Goal: Transaction & Acquisition: Book appointment/travel/reservation

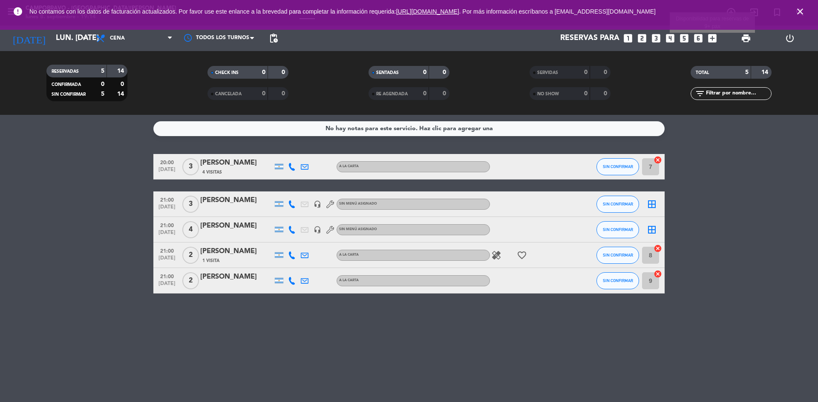
click at [713, 43] on icon "add_box" at bounding box center [712, 38] width 11 height 11
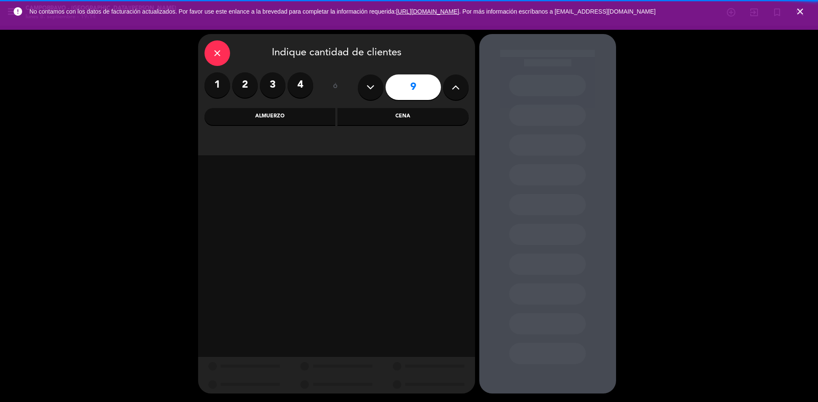
click at [453, 85] on icon at bounding box center [455, 87] width 8 height 13
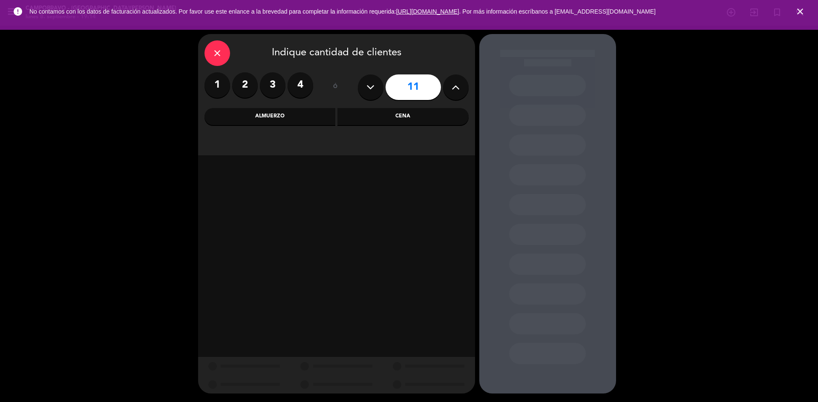
click at [453, 85] on icon at bounding box center [455, 87] width 8 height 13
click at [453, 90] on icon at bounding box center [455, 87] width 8 height 13
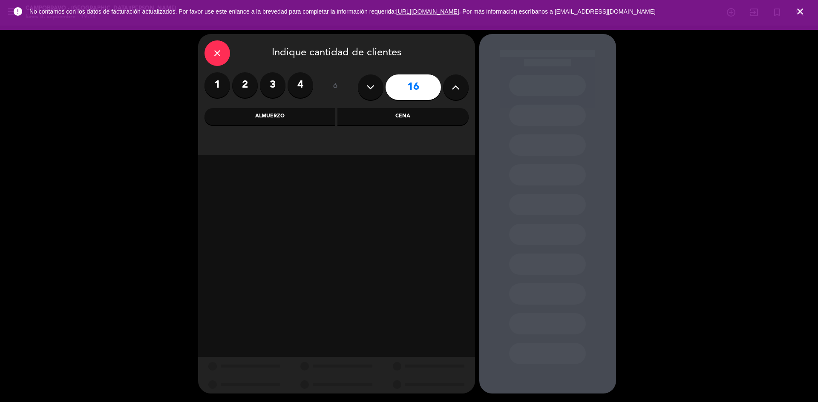
click at [453, 90] on icon at bounding box center [455, 87] width 8 height 13
click at [454, 92] on icon at bounding box center [455, 87] width 8 height 13
type input "18"
click at [311, 118] on div "Almuerzo" at bounding box center [269, 116] width 131 height 17
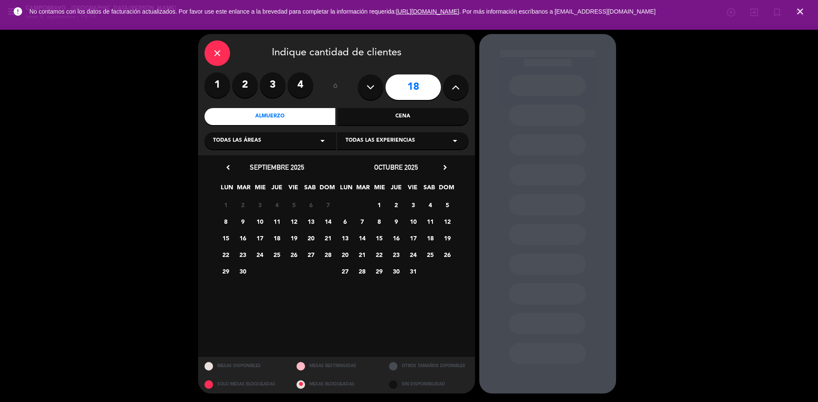
click at [311, 221] on span "13" at bounding box center [311, 222] width 14 height 14
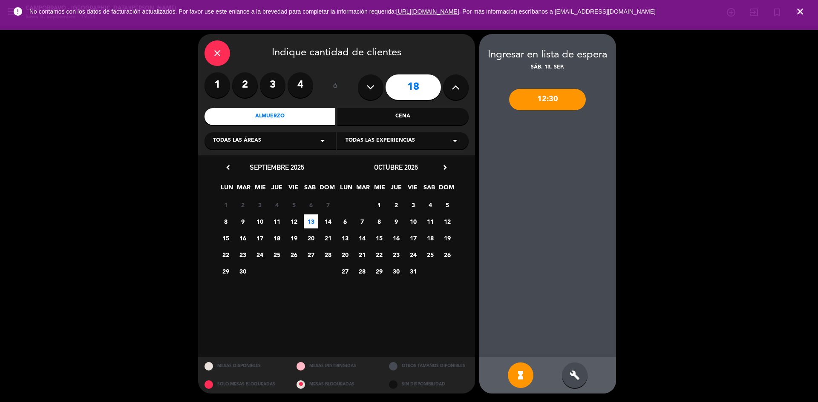
click at [559, 370] on div "hourglass_full build" at bounding box center [547, 375] width 137 height 37
click at [567, 375] on div "build" at bounding box center [575, 376] width 26 height 26
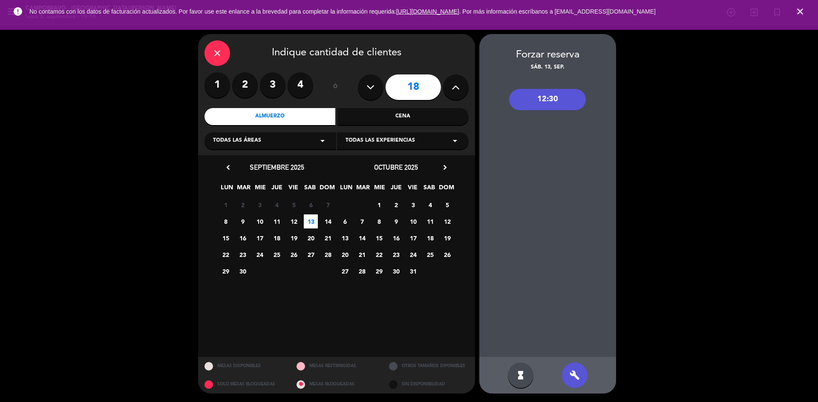
click at [530, 107] on div "12:30" at bounding box center [547, 99] width 77 height 21
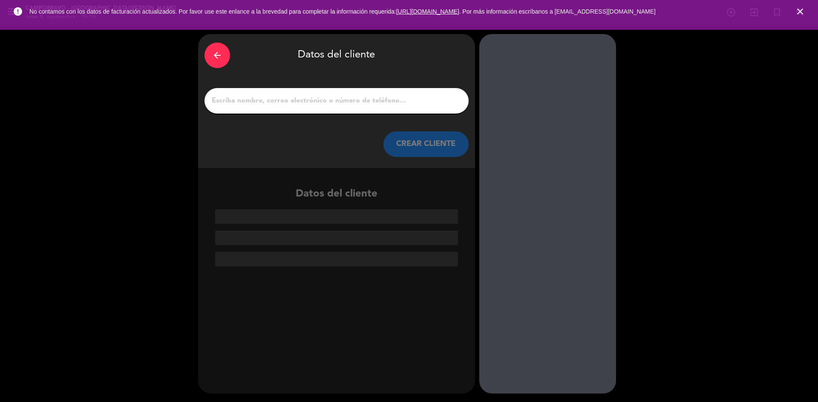
click at [356, 104] on input "1" at bounding box center [336, 101] width 251 height 12
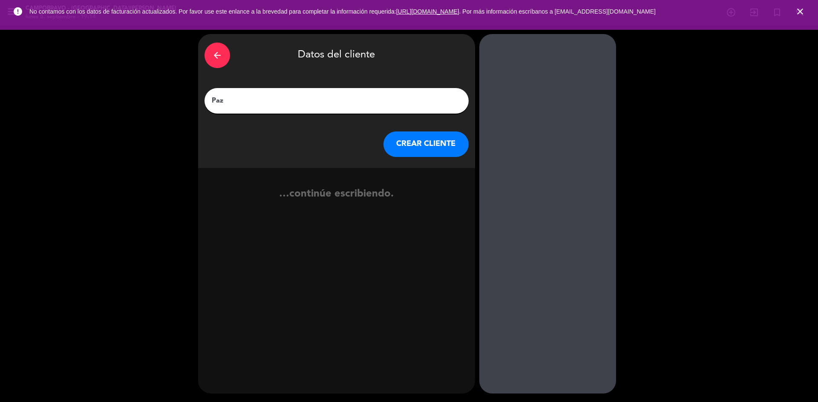
type input "Paz"
click at [411, 139] on button "CREAR CLIENTE" at bounding box center [425, 145] width 85 height 26
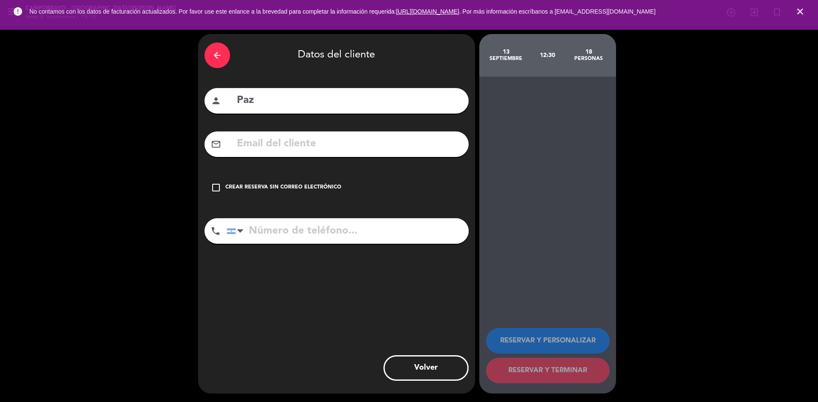
drag, startPoint x: 274, startPoint y: 193, endPoint x: 420, endPoint y: 316, distance: 190.4
click at [275, 193] on div "check_box_outline_blank Crear reserva sin correo electrónico" at bounding box center [336, 188] width 264 height 26
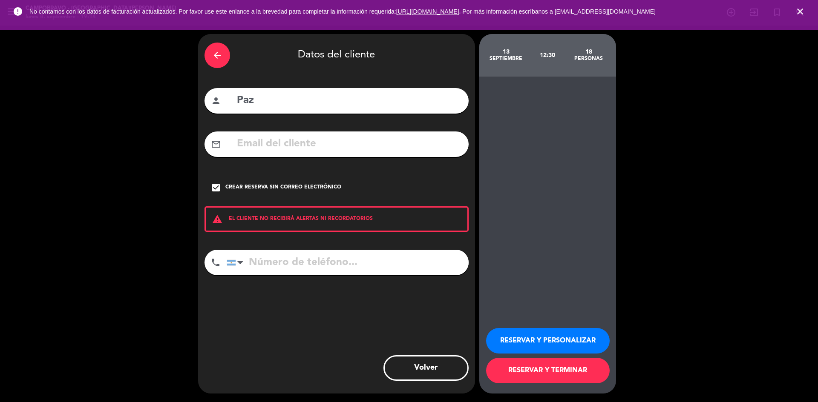
drag, startPoint x: 374, startPoint y: 261, endPoint x: 366, endPoint y: 299, distance: 38.6
click at [366, 299] on div "arrow_back Datos del cliente person Paz mail_outline check_box Crear reserva si…" at bounding box center [336, 214] width 277 height 360
type input "1165932711"
click at [563, 336] on button "RESERVAR Y PERSONALIZAR" at bounding box center [548, 341] width 124 height 26
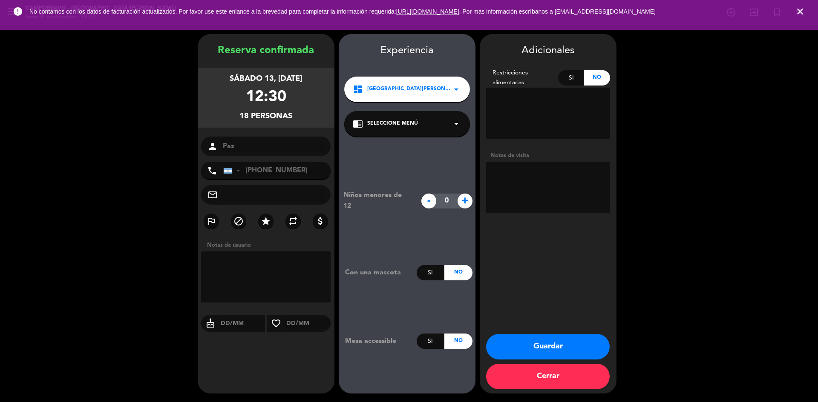
click at [528, 172] on textarea at bounding box center [548, 187] width 124 height 51
type textarea "Afuera"
click at [552, 342] on button "Guardar" at bounding box center [548, 347] width 124 height 26
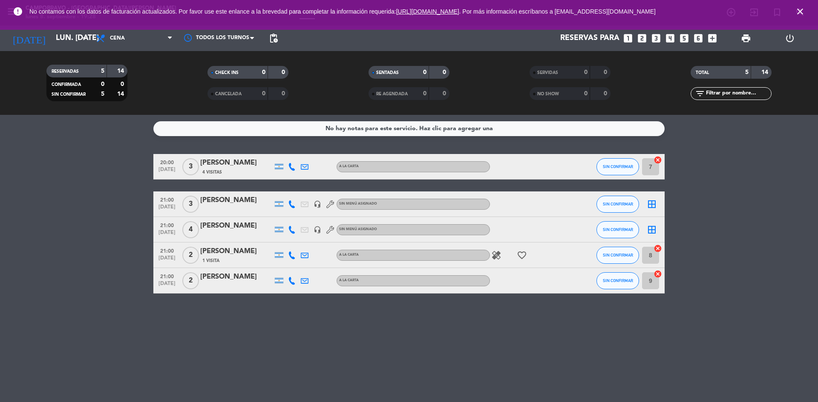
click at [654, 38] on icon "looks_3" at bounding box center [655, 38] width 11 height 11
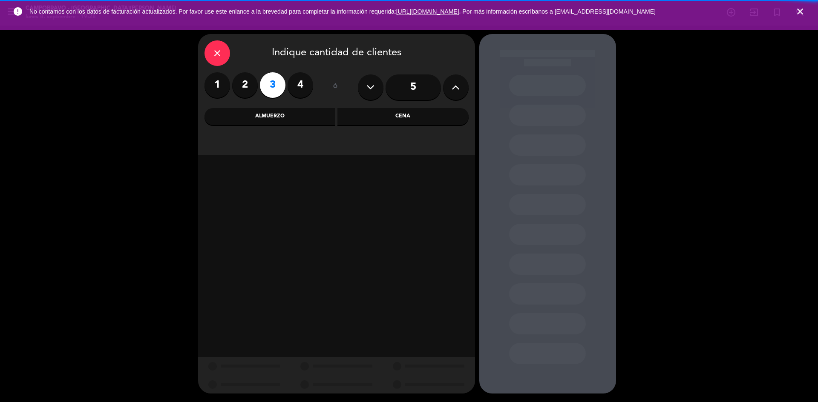
click at [415, 126] on div "close Indique cantidad de clientes 1 2 3 4 ó 5 Almuerzo Cena" at bounding box center [336, 94] width 277 height 121
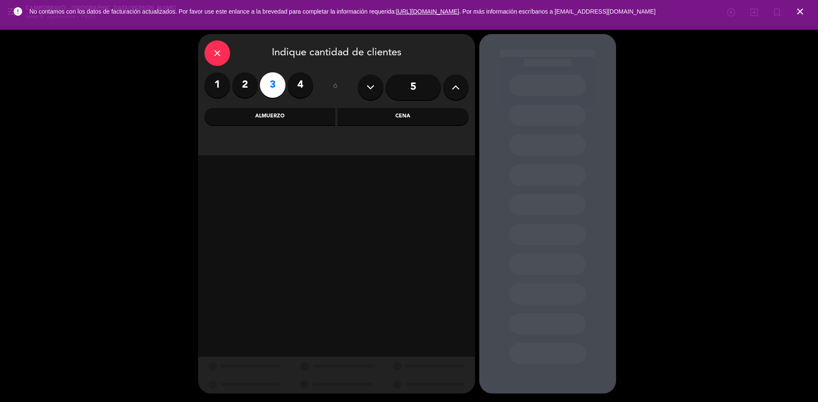
click at [414, 109] on div "Cena" at bounding box center [402, 116] width 131 height 17
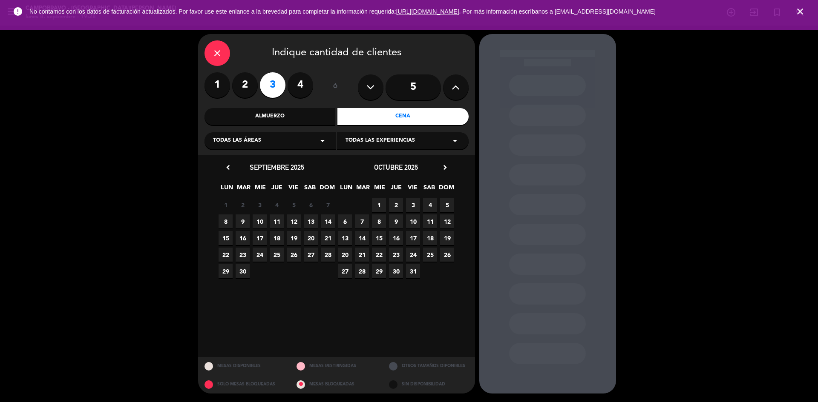
click at [224, 218] on span "8" at bounding box center [225, 222] width 14 height 14
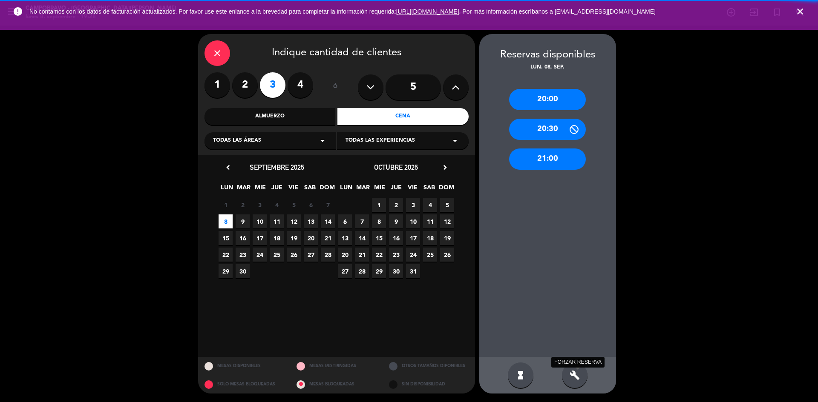
click at [577, 374] on icon "build" at bounding box center [574, 376] width 10 height 10
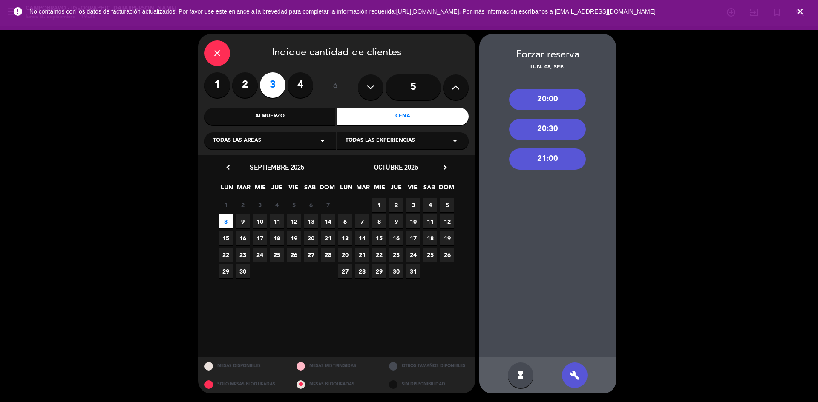
click at [532, 156] on div "21:00" at bounding box center [547, 159] width 77 height 21
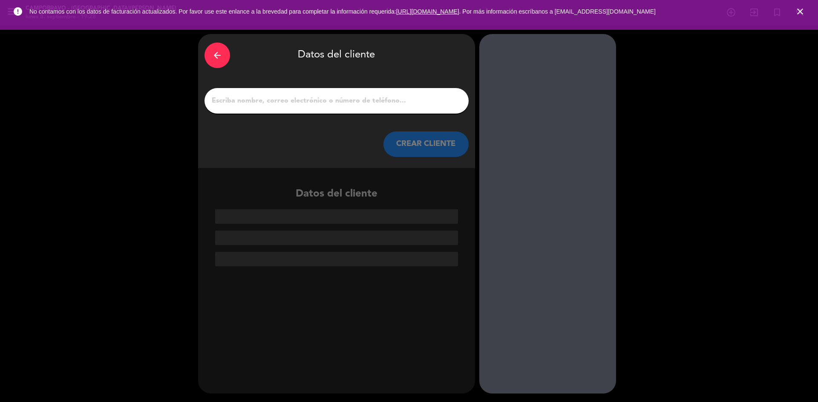
click at [412, 103] on input "1" at bounding box center [336, 101] width 251 height 12
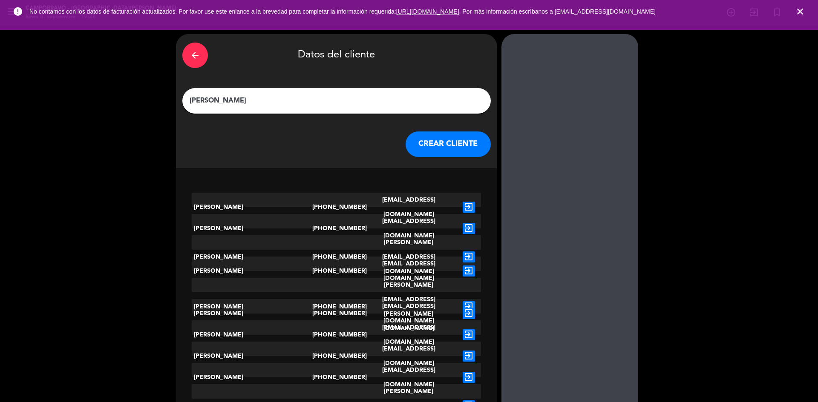
type input "[PERSON_NAME]"
click at [413, 150] on button "CREAR CLIENTE" at bounding box center [447, 145] width 85 height 26
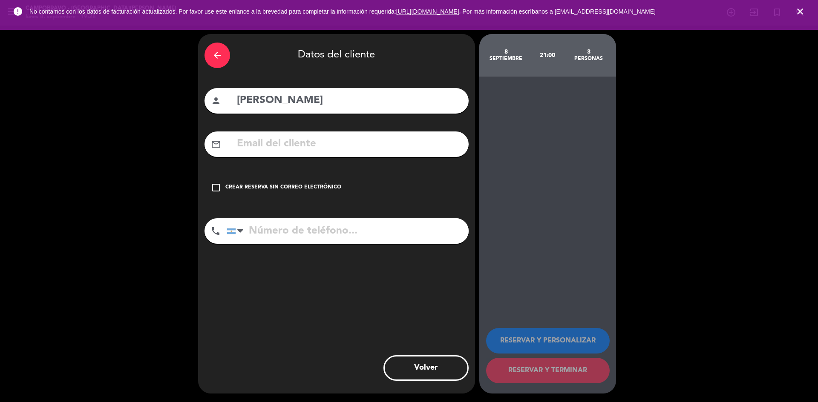
drag, startPoint x: 287, startPoint y: 189, endPoint x: 304, endPoint y: 192, distance: 16.4
click at [288, 189] on div "Crear reserva sin correo electrónico" at bounding box center [283, 188] width 116 height 9
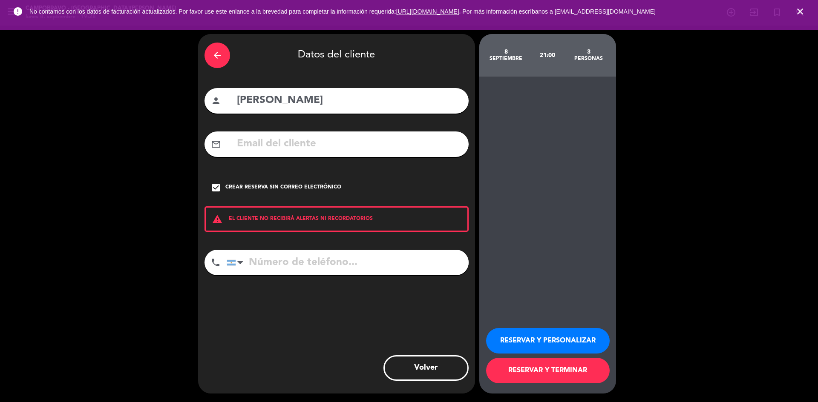
click at [383, 262] on input "tel" at bounding box center [348, 263] width 242 height 26
type input "2644363960"
click at [498, 374] on button "RESERVAR Y TERMINAR" at bounding box center [548, 371] width 124 height 26
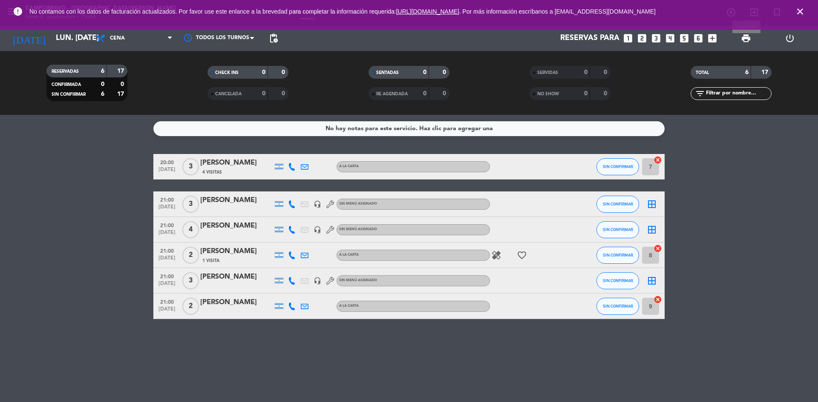
click at [746, 35] on span "print" at bounding box center [746, 38] width 10 height 10
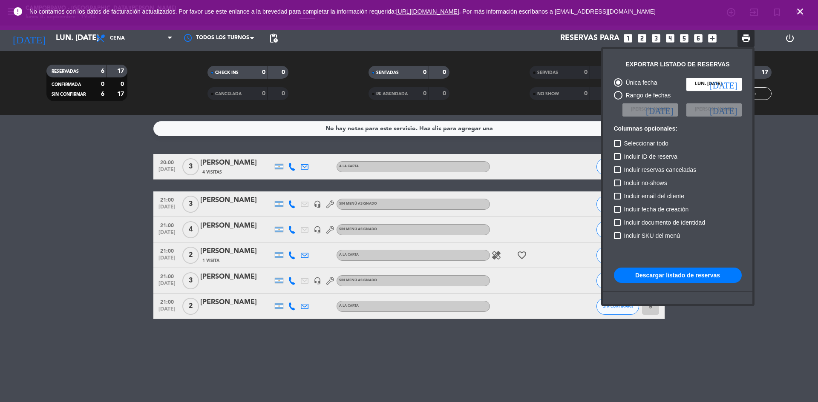
click at [713, 279] on button "Descargar listado de reservas" at bounding box center [678, 275] width 128 height 15
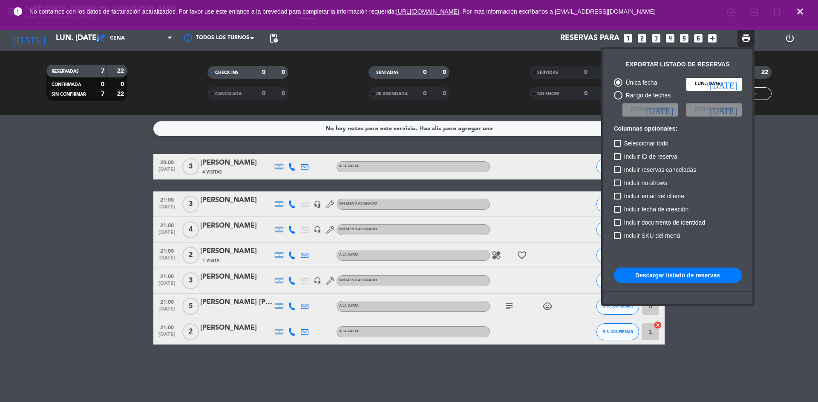
click at [105, 138] on div at bounding box center [409, 201] width 818 height 402
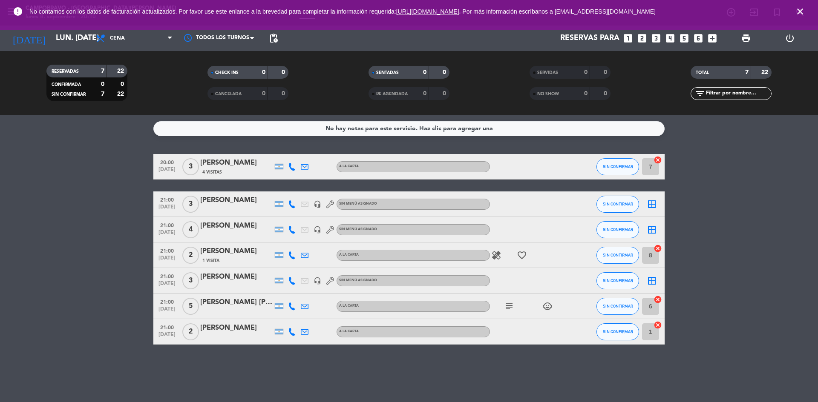
click at [510, 305] on icon "subject" at bounding box center [509, 307] width 10 height 10
click at [278, 38] on span "pending_actions" at bounding box center [273, 38] width 10 height 10
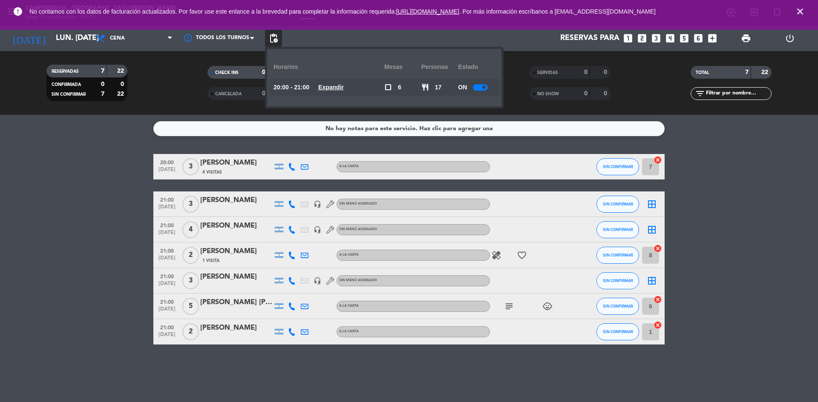
click at [486, 85] on div at bounding box center [480, 87] width 15 height 6
click at [510, 310] on icon "subject" at bounding box center [509, 307] width 10 height 10
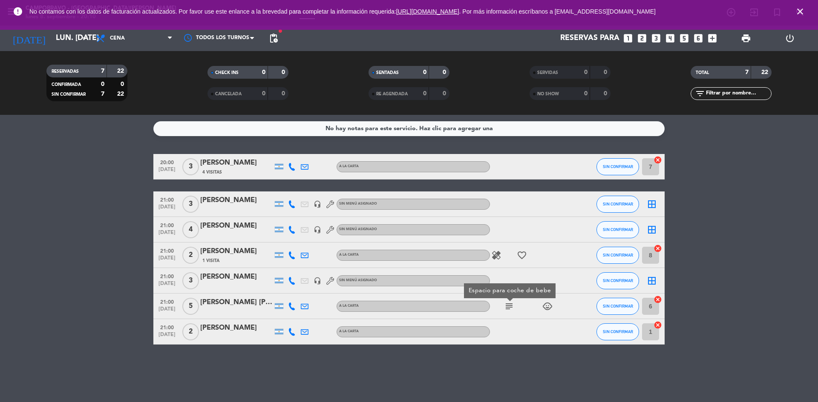
click at [752, 209] on bookings-row "20:00 [DATE] 3 [PERSON_NAME] 4 Visitas A LA CARTA SIN CONFIRMAR 7 cancel 21:00 …" at bounding box center [409, 249] width 818 height 191
